Goal: Contribute content

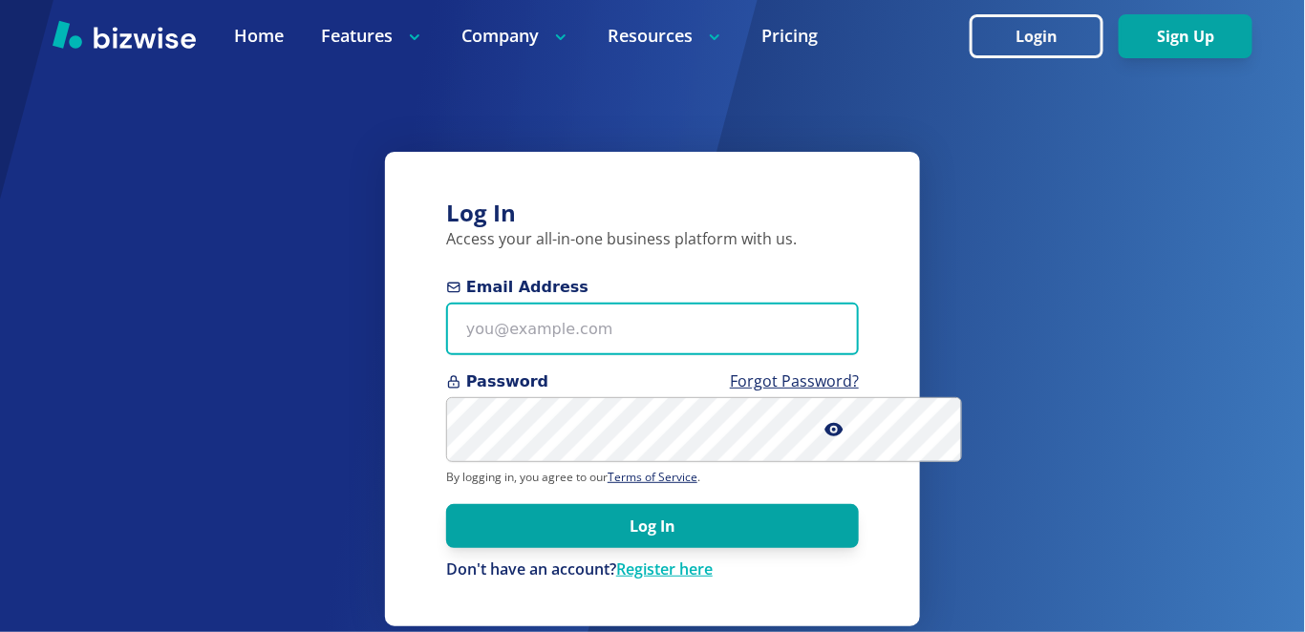
click at [774, 355] on input "Email Address" at bounding box center [652, 329] width 413 height 53
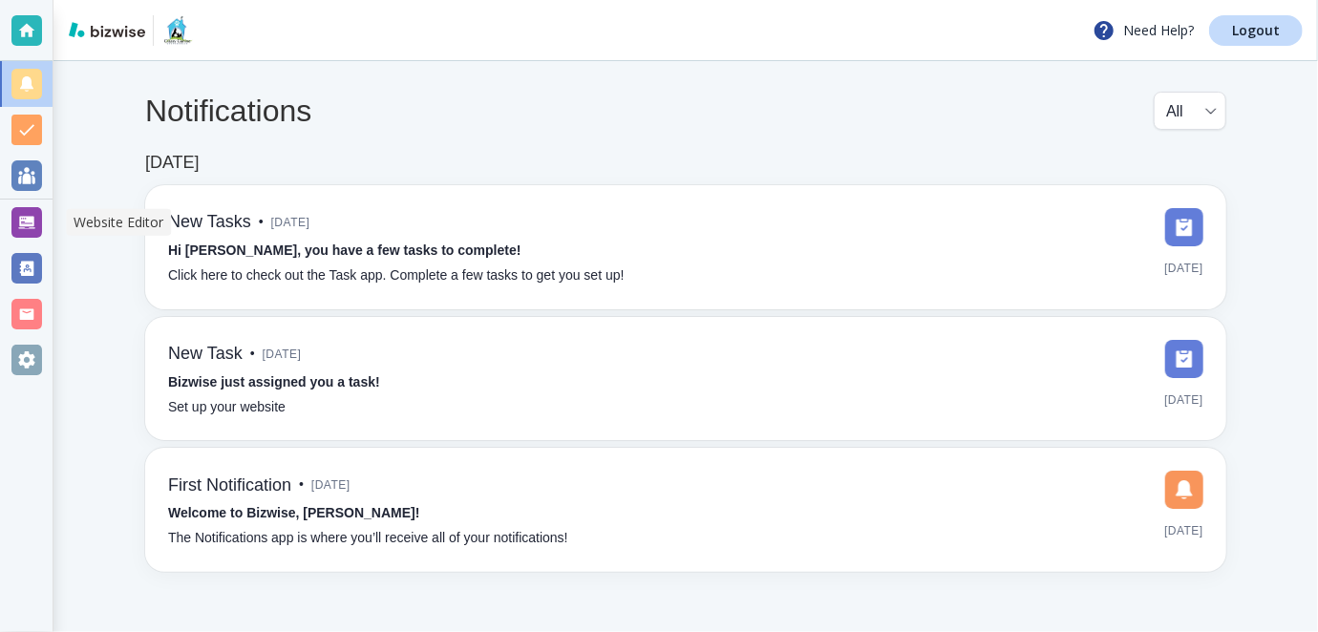
click at [19, 219] on div at bounding box center [26, 222] width 31 height 31
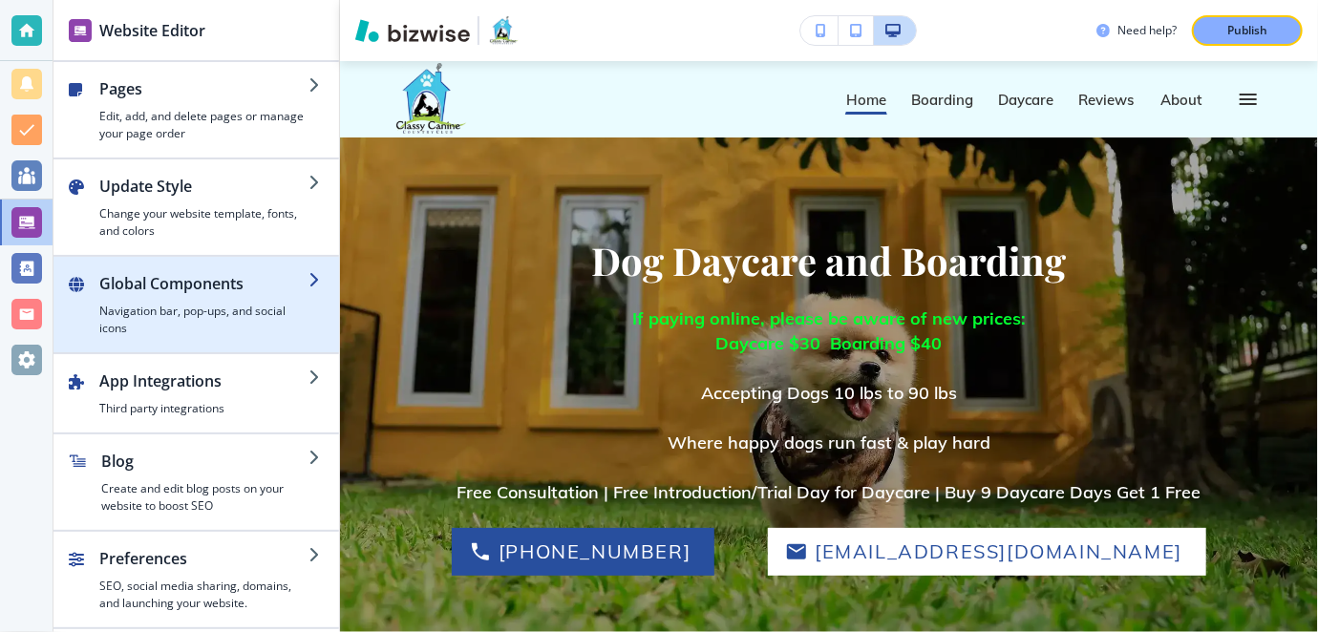
click at [318, 283] on icon "button" at bounding box center [316, 279] width 15 height 15
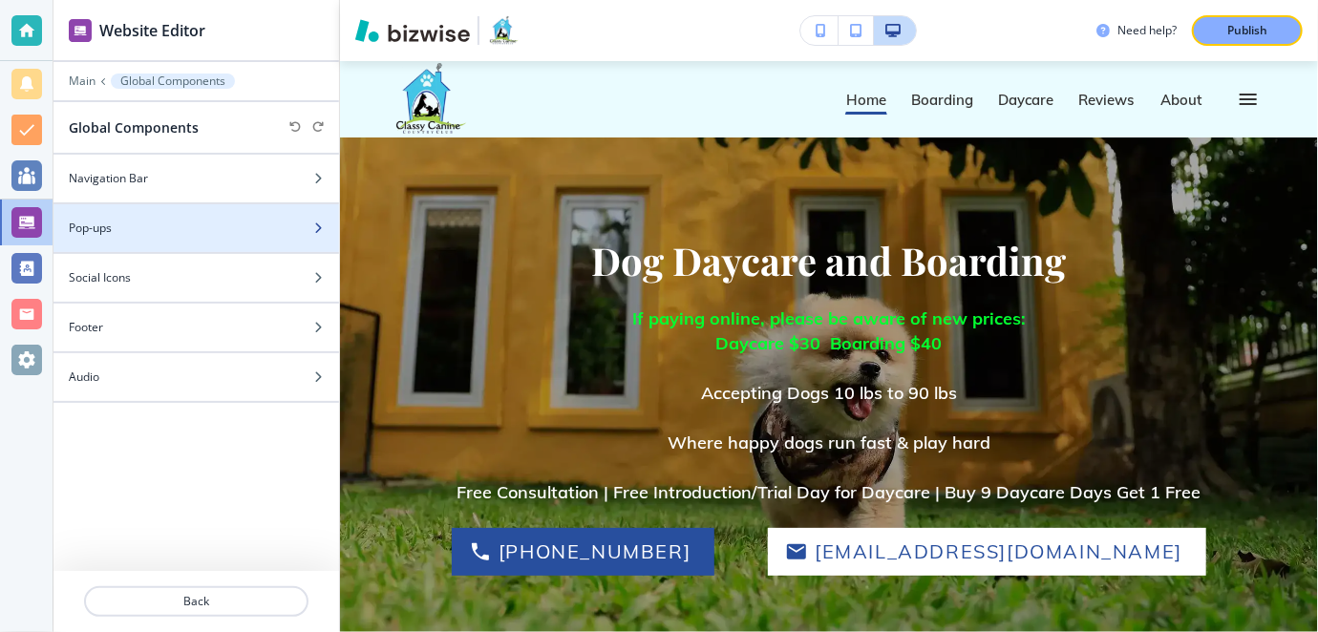
click at [329, 224] on div at bounding box center [325, 228] width 27 height 11
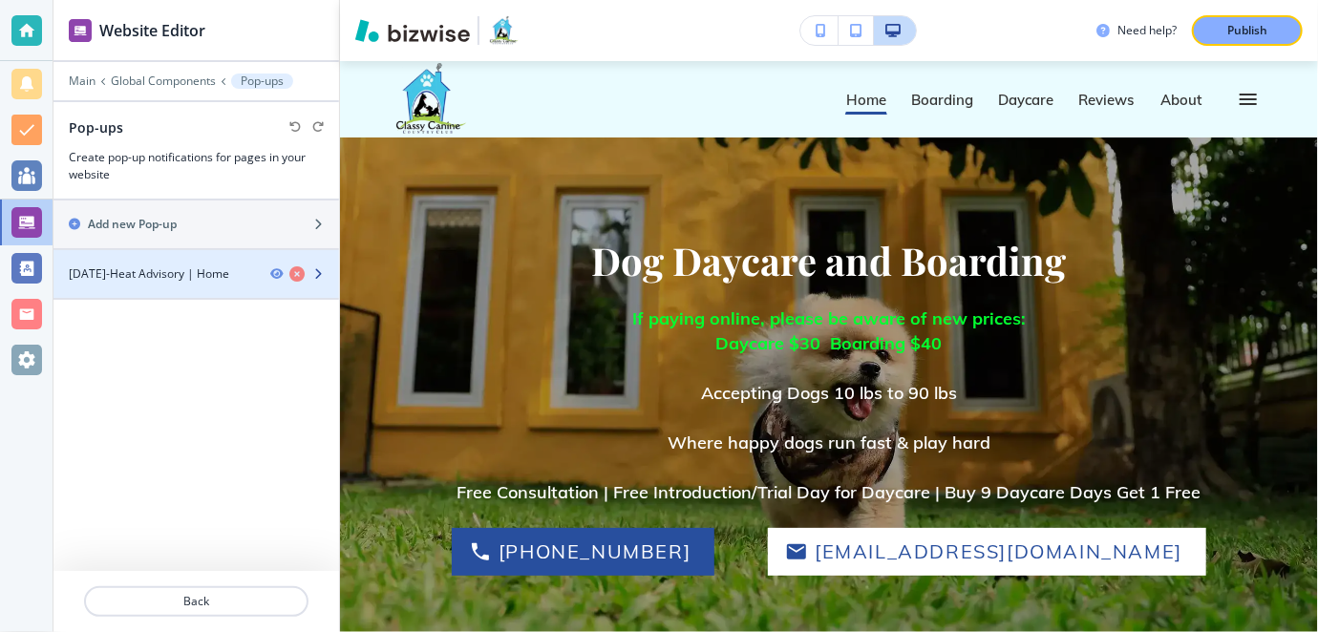
click at [331, 267] on div at bounding box center [304, 274] width 69 height 15
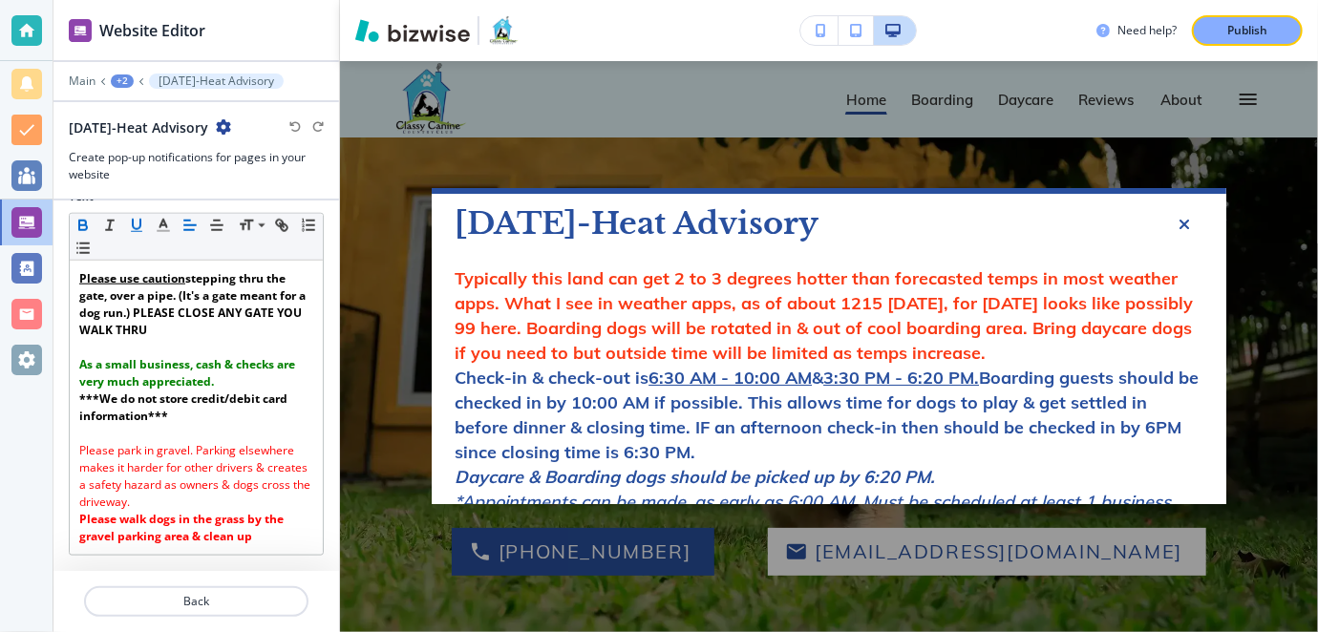
scroll to position [1089, 0]
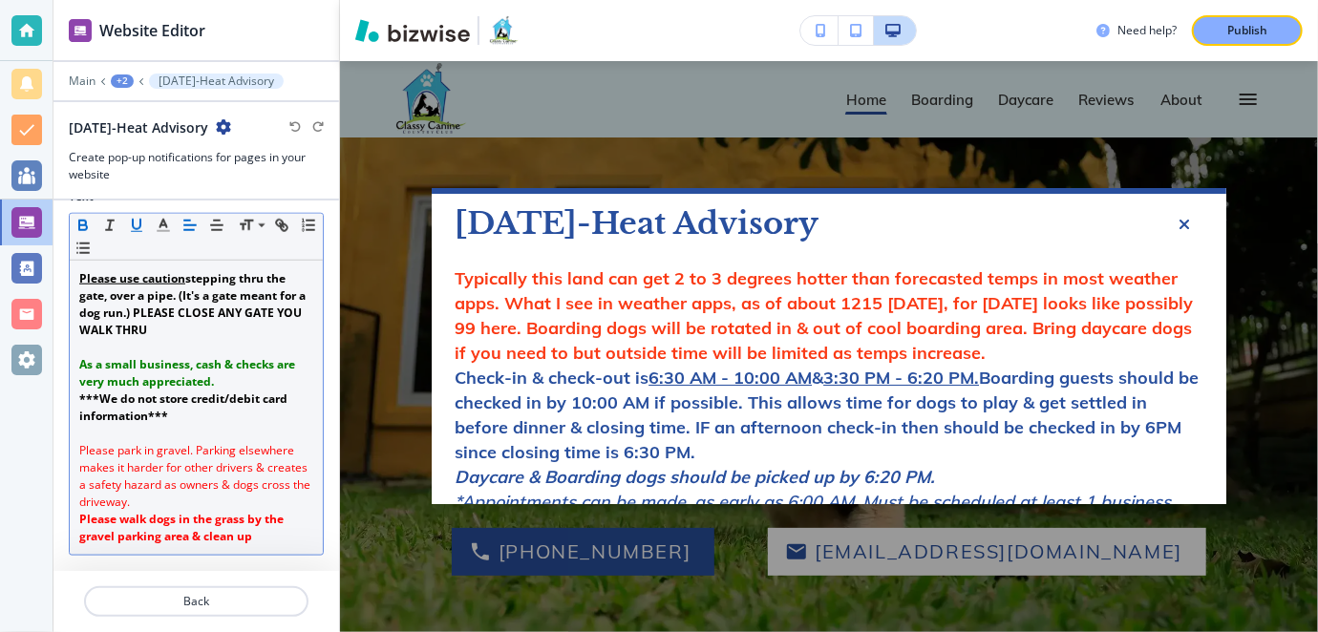
click at [144, 309] on strong "Please use caution stepping thru the gate, over a pipe. (It's a gate meant for …" at bounding box center [193, 304] width 229 height 68
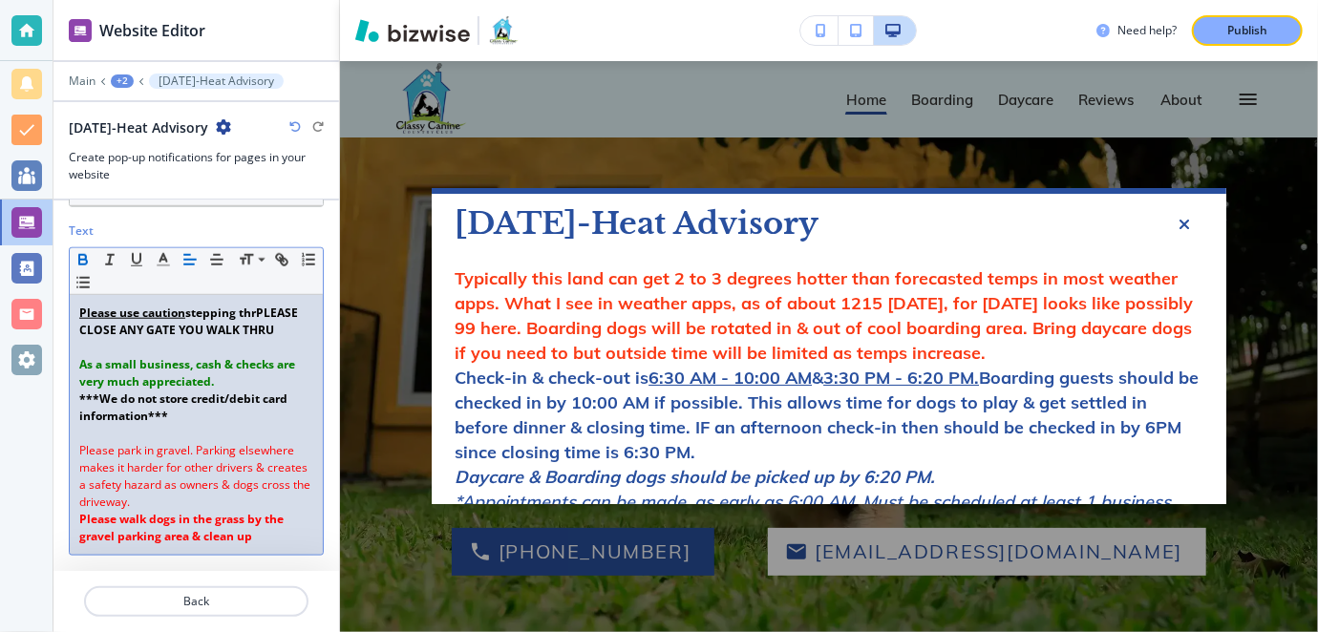
scroll to position [1055, 0]
click at [189, 403] on strong "﻿***We do not store credit/debit card information***" at bounding box center [184, 407] width 211 height 33
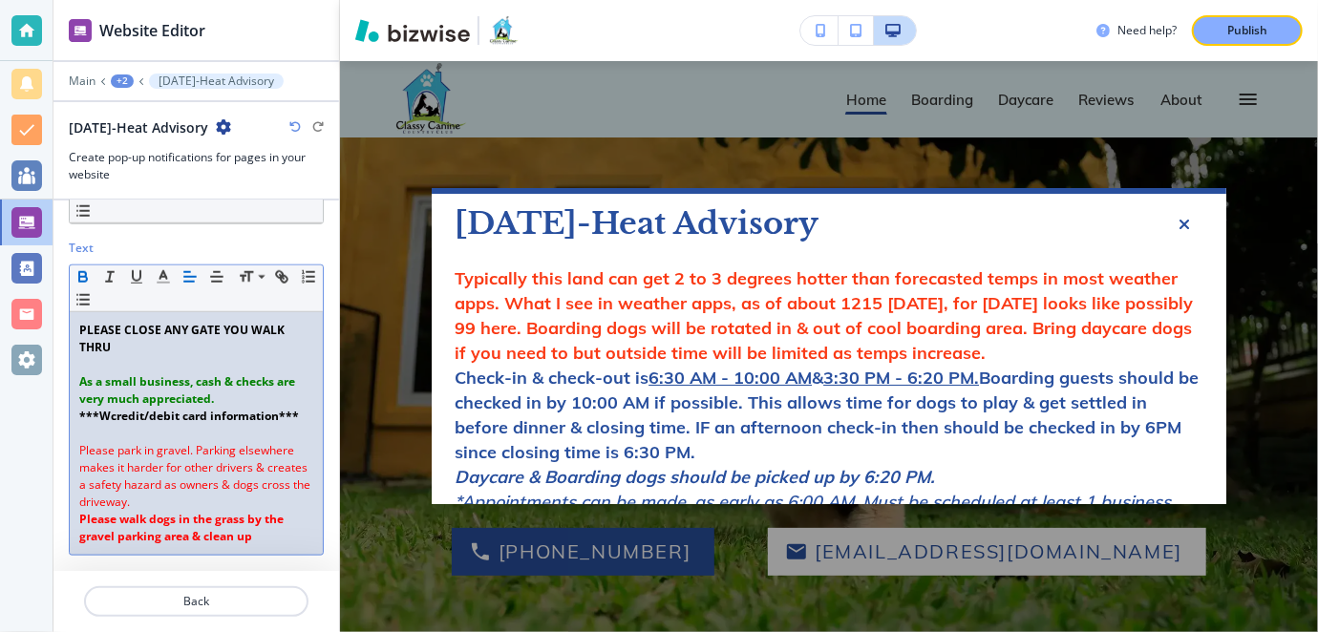
scroll to position [1037, 0]
click at [267, 415] on strong "﻿***credit/debit card information***" at bounding box center [183, 416] width 208 height 16
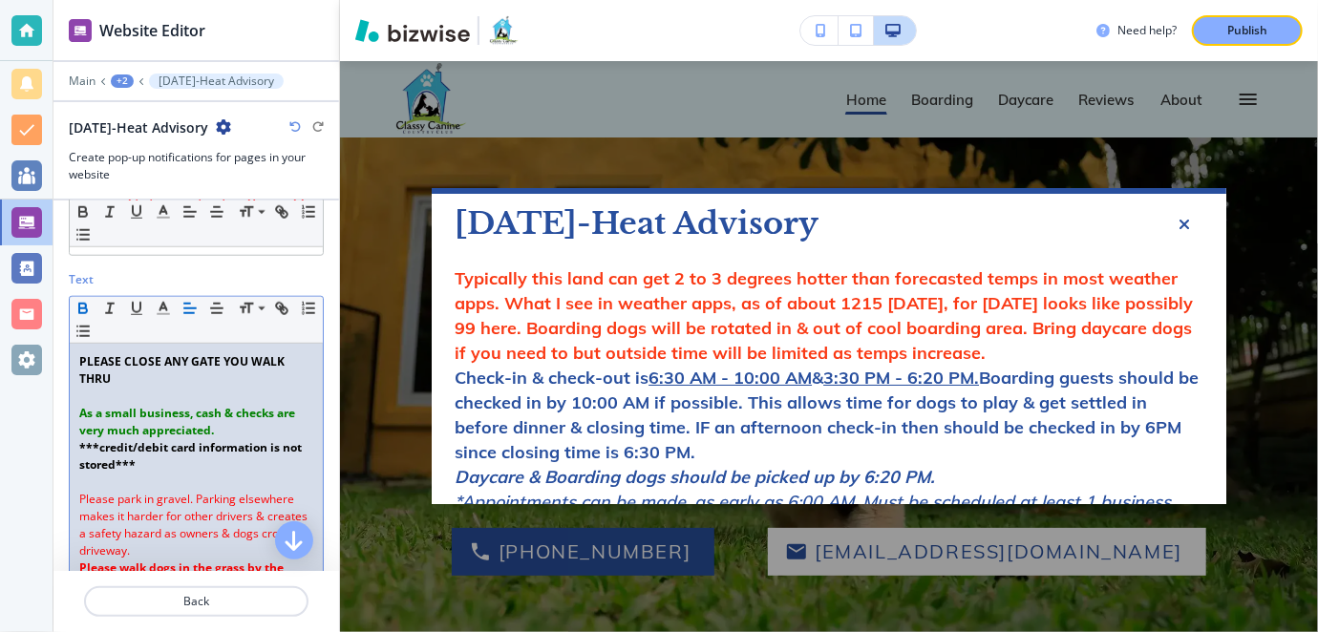
scroll to position [927, 0]
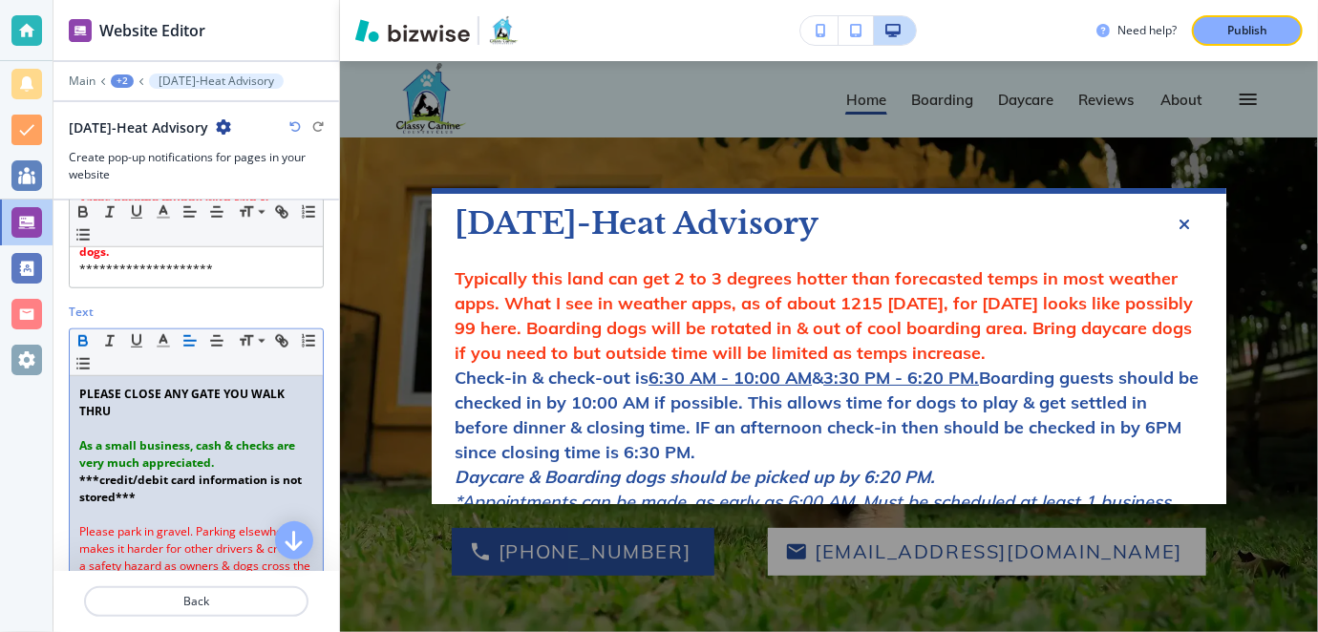
click at [75, 439] on div "PLEASE CLOSE ANY GATE YOU WALK THRU As a small business, cash & checks are very…" at bounding box center [196, 506] width 253 height 260
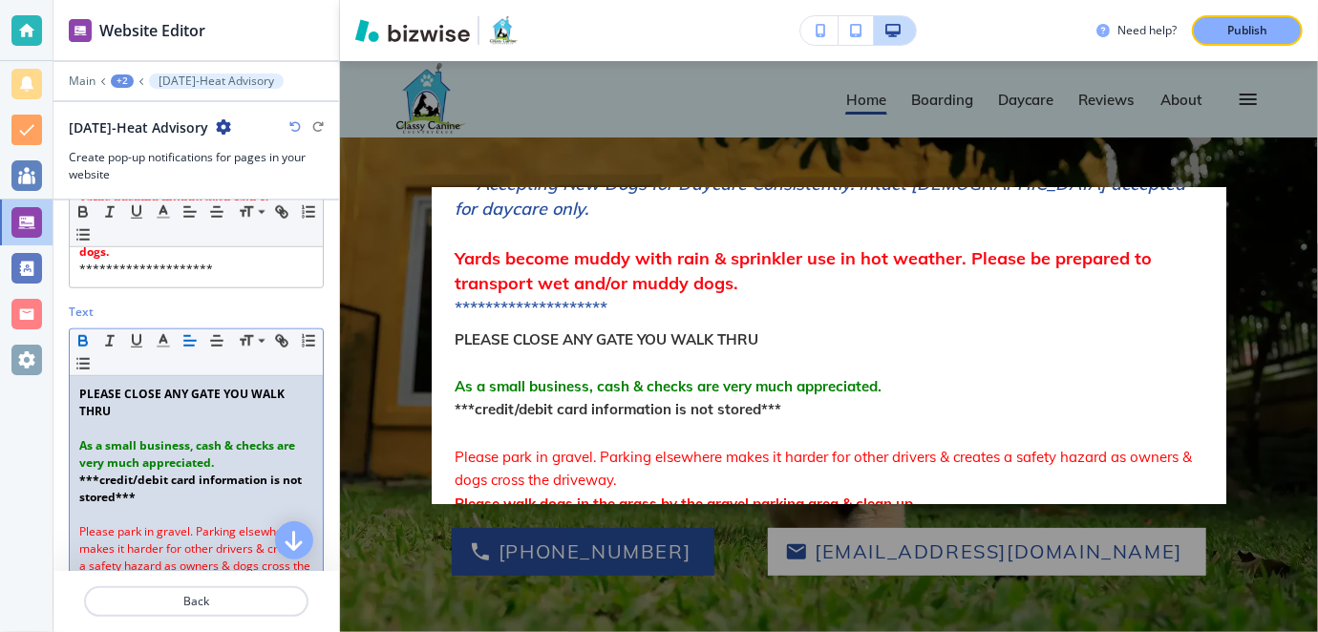
scroll to position [501, 0]
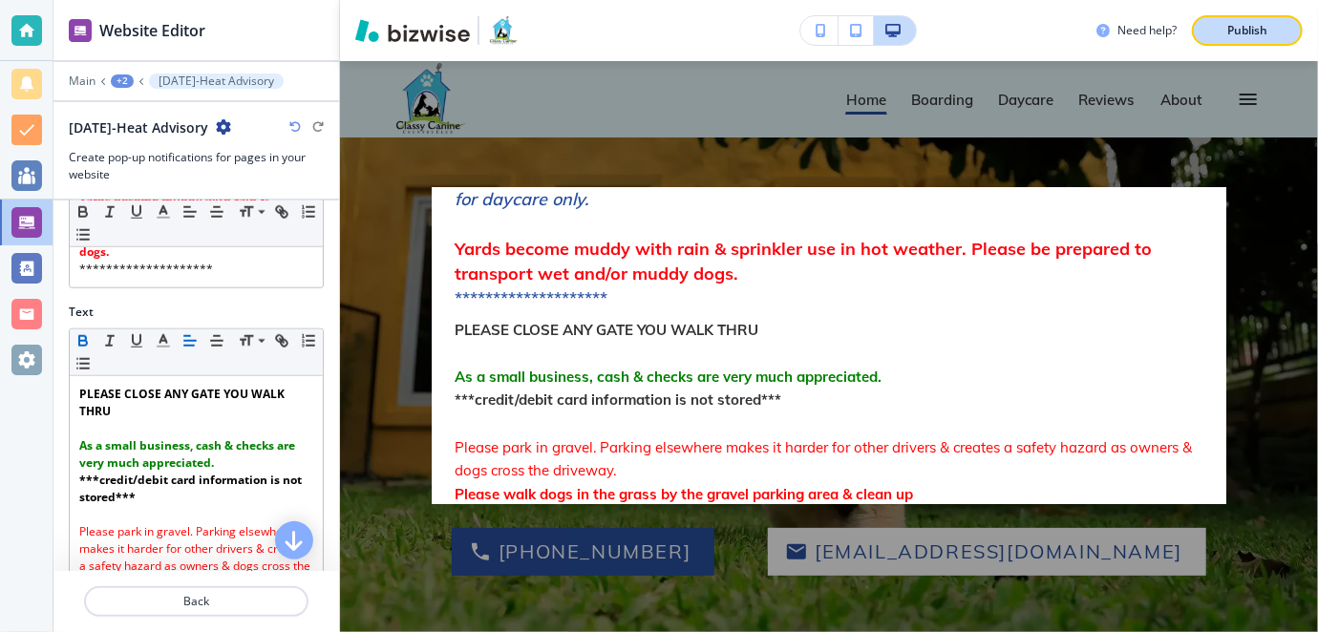
click at [1237, 29] on p "Publish" at bounding box center [1247, 30] width 40 height 17
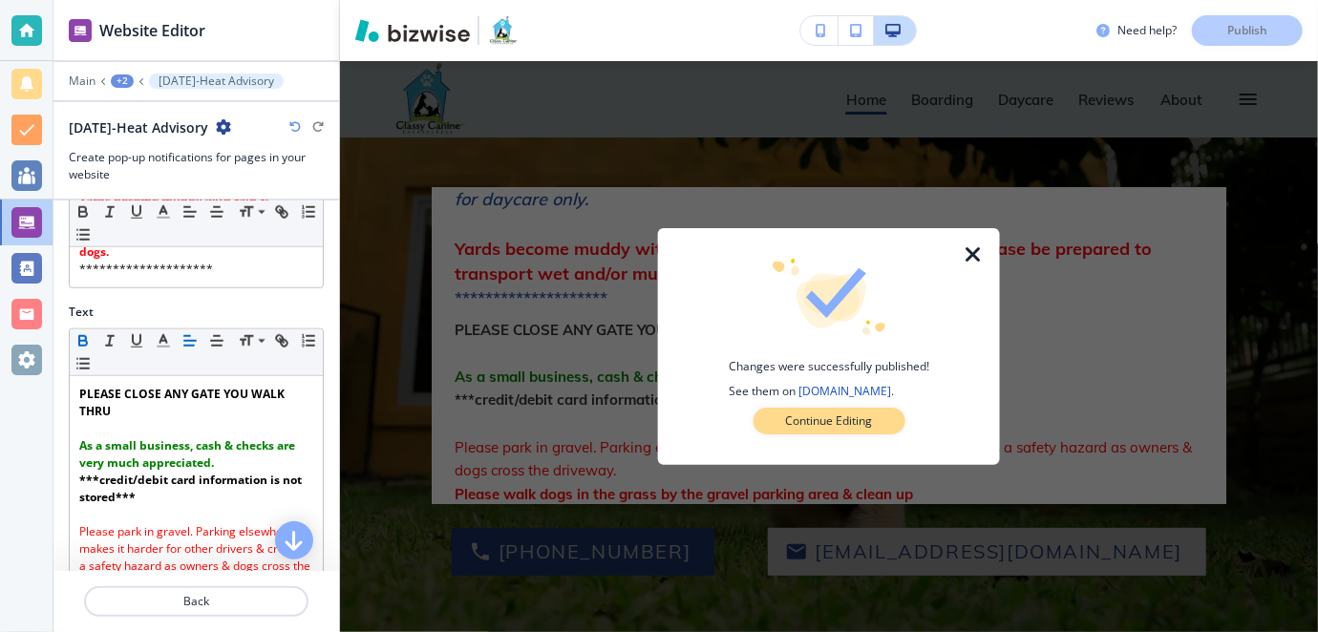
click at [840, 419] on p "Continue Editing" at bounding box center [828, 421] width 87 height 17
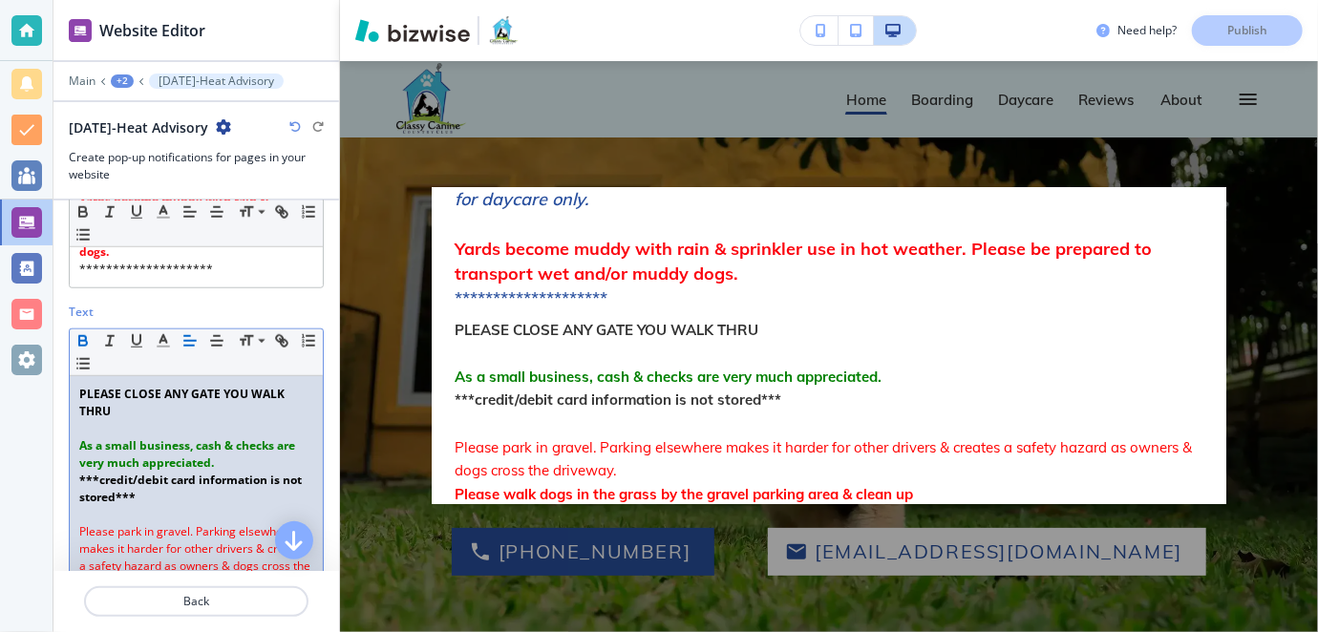
click at [144, 420] on p "PLEASE CLOSE ANY GATE YOU WALK THRU" at bounding box center [196, 403] width 234 height 34
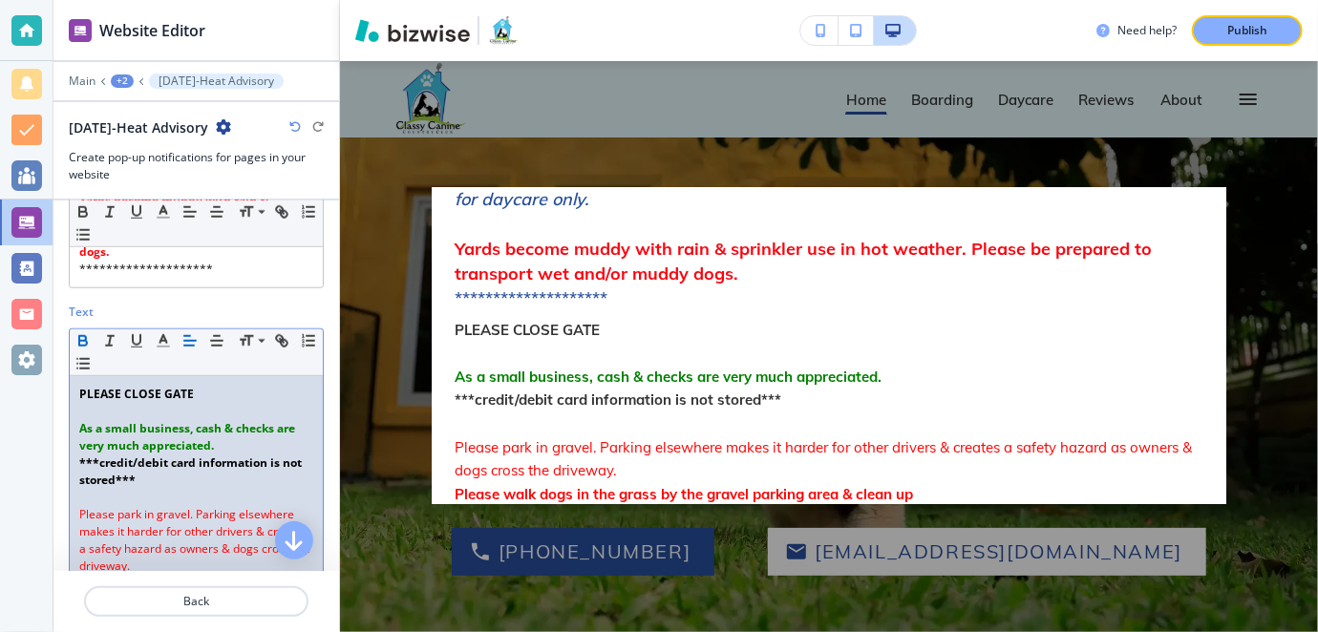
click at [237, 454] on strong "As a small business, cash & checks are very much appreciated." at bounding box center [188, 436] width 219 height 33
click at [213, 403] on p "PLEASE CLOSE GATE" at bounding box center [196, 394] width 234 height 17
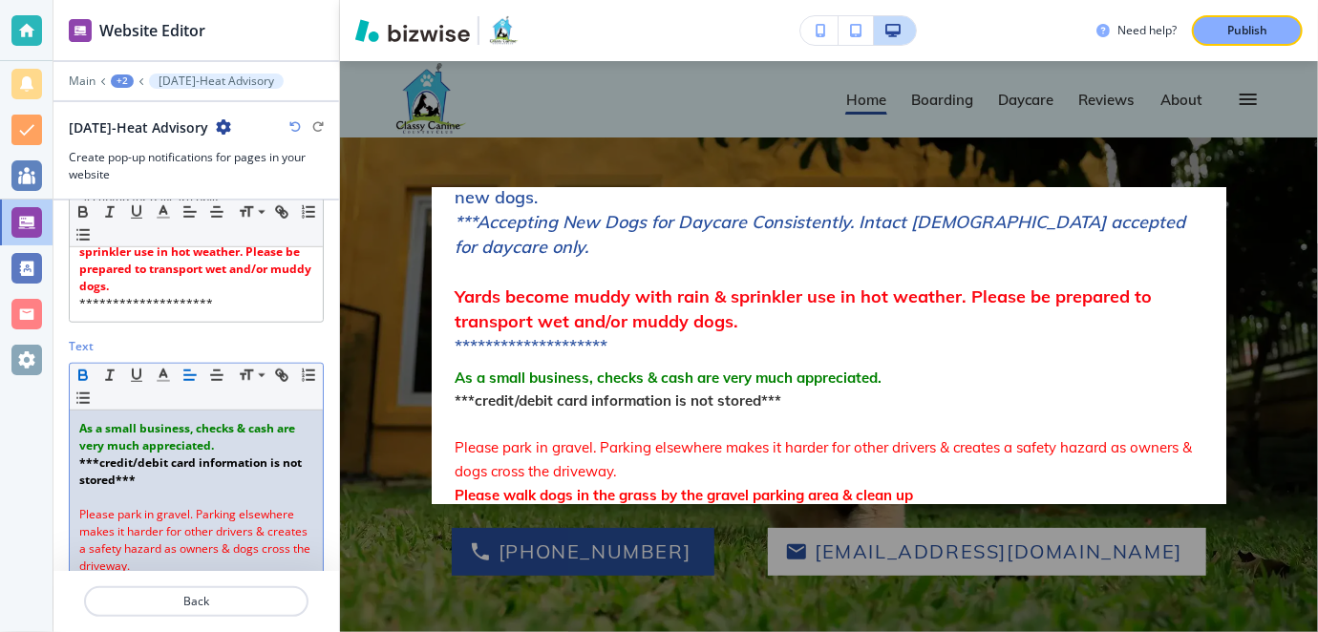
scroll to position [1003, 0]
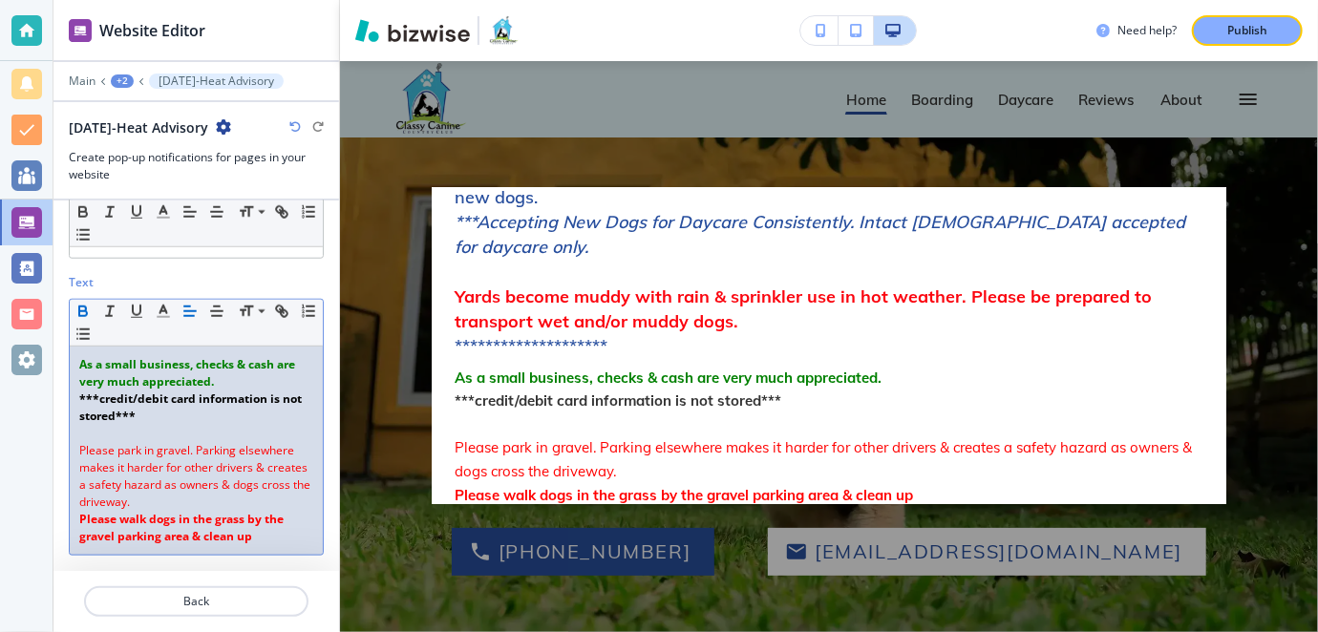
click at [267, 540] on p "Please walk dogs in the grass by the gravel parking area & clean up" at bounding box center [196, 528] width 234 height 34
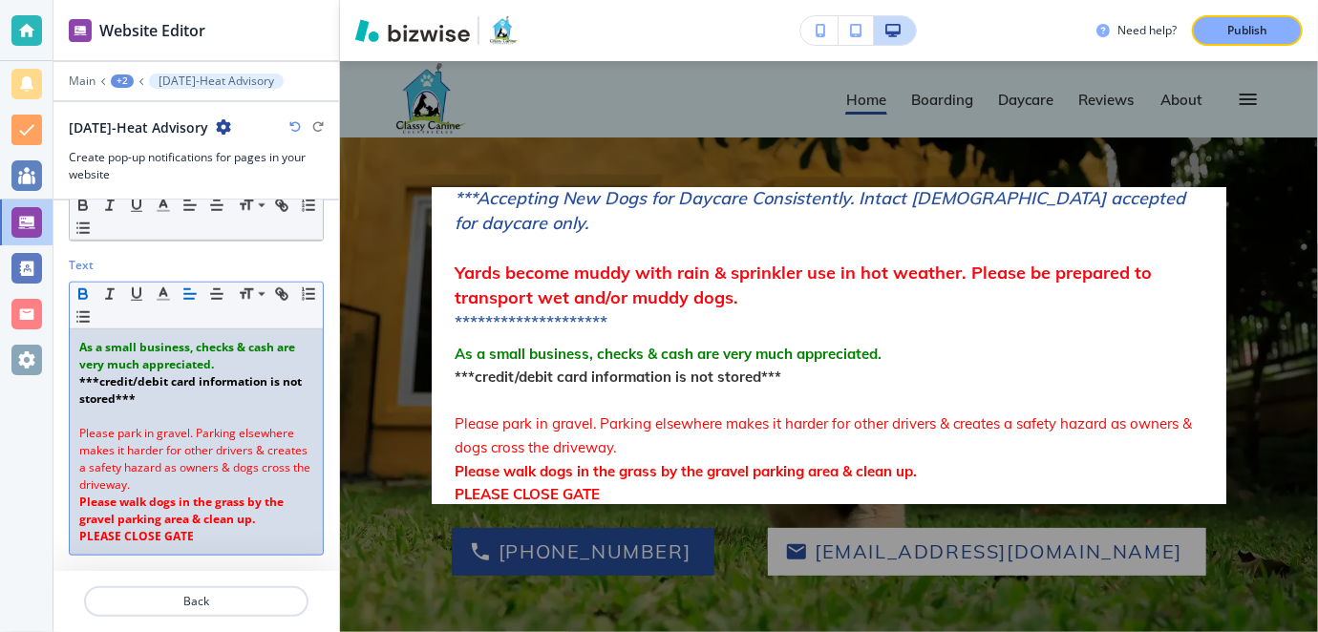
click at [1232, 14] on div "Need help? Publish" at bounding box center [829, 30] width 978 height 61
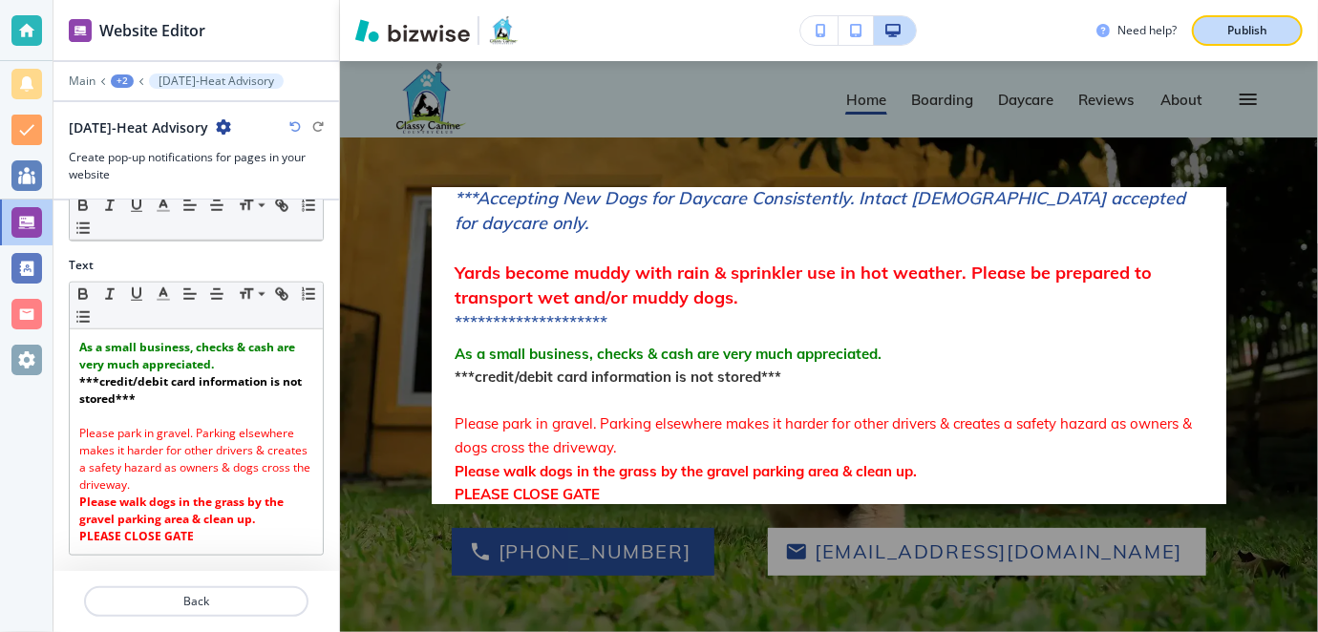
click at [1232, 27] on p "Publish" at bounding box center [1247, 30] width 40 height 17
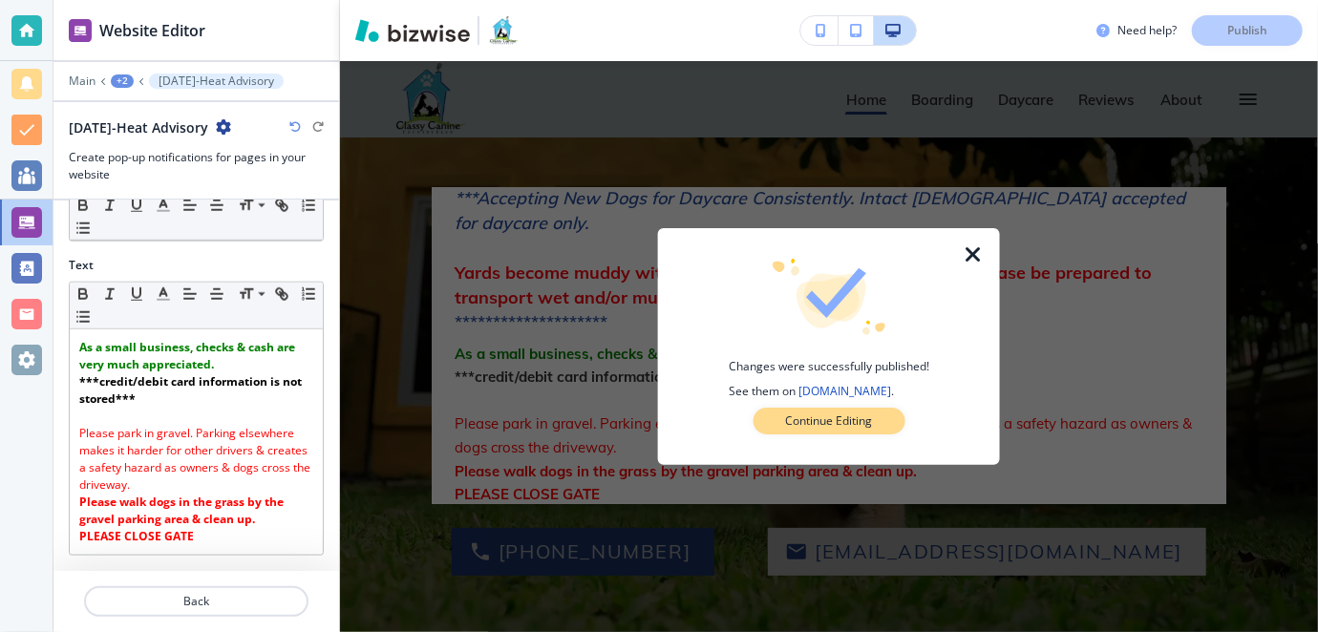
click at [795, 424] on p "Continue Editing" at bounding box center [828, 421] width 87 height 17
